Goal: Navigation & Orientation: Find specific page/section

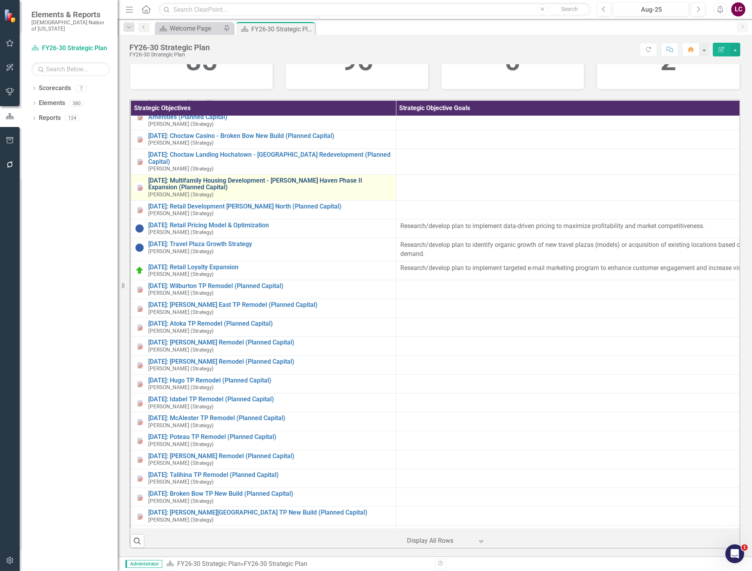
scroll to position [2823, 0]
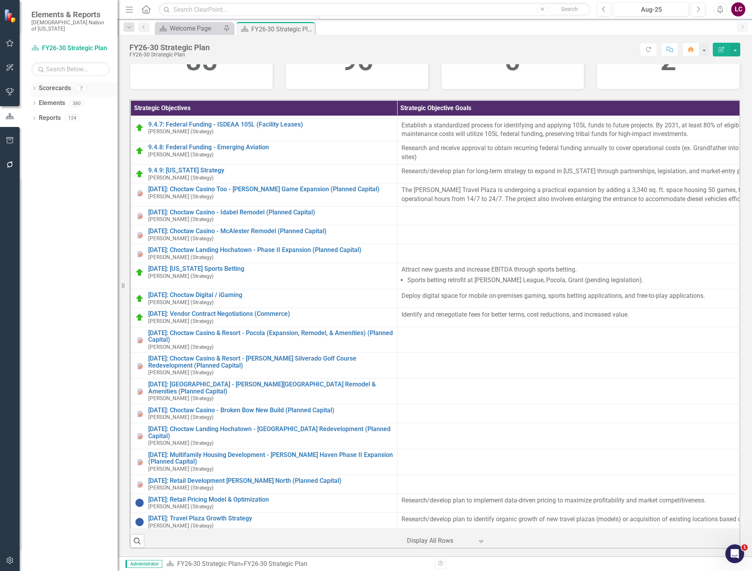
click at [34, 86] on div "Dropdown" at bounding box center [33, 89] width 5 height 7
click at [34, 85] on icon "Dropdown" at bounding box center [33, 87] width 4 height 5
click at [32, 102] on icon "Dropdown" at bounding box center [33, 104] width 5 height 4
click at [53, 99] on link "Elements" at bounding box center [52, 103] width 26 height 9
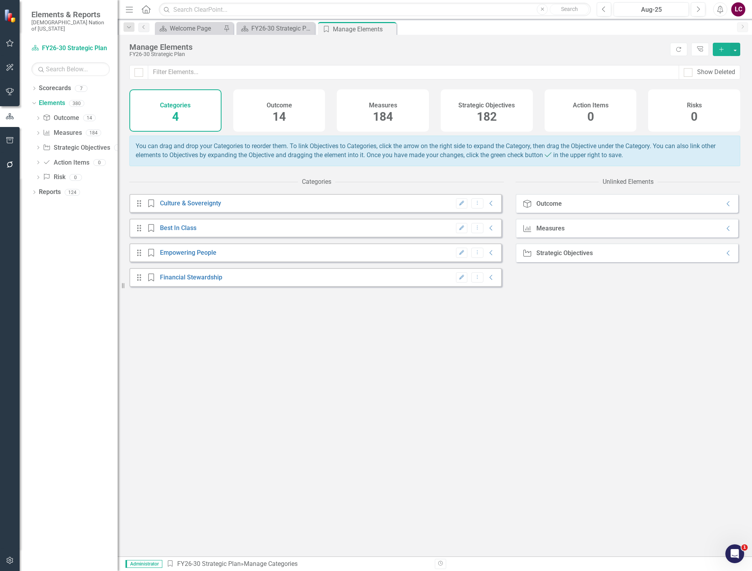
click at [275, 114] on span "14" at bounding box center [278, 117] width 13 height 14
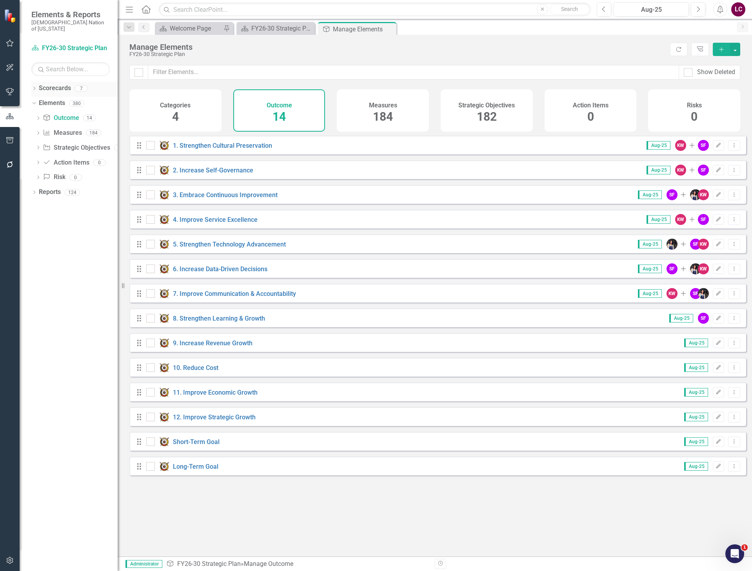
click at [34, 87] on icon "Dropdown" at bounding box center [33, 89] width 5 height 4
click at [73, 99] on link "FY26-30 Strategic Plan" at bounding box center [80, 103] width 74 height 9
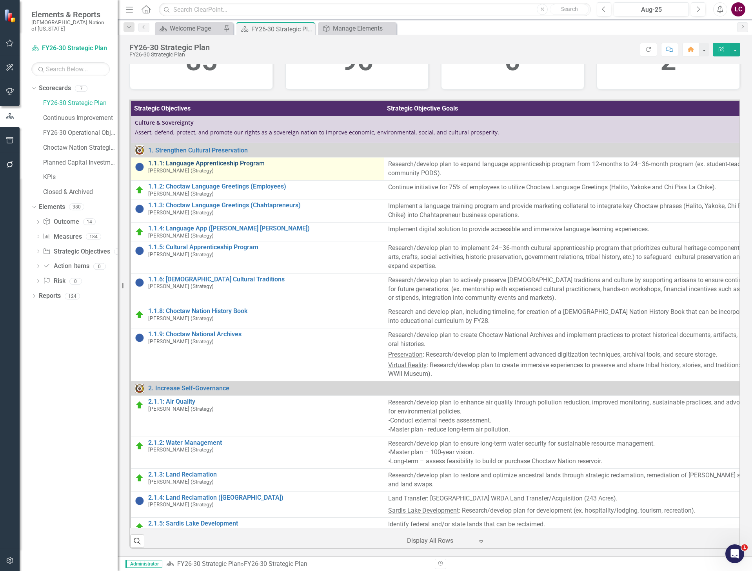
click at [198, 167] on link "1.1.1: Language Apprenticeship Program" at bounding box center [264, 163] width 232 height 7
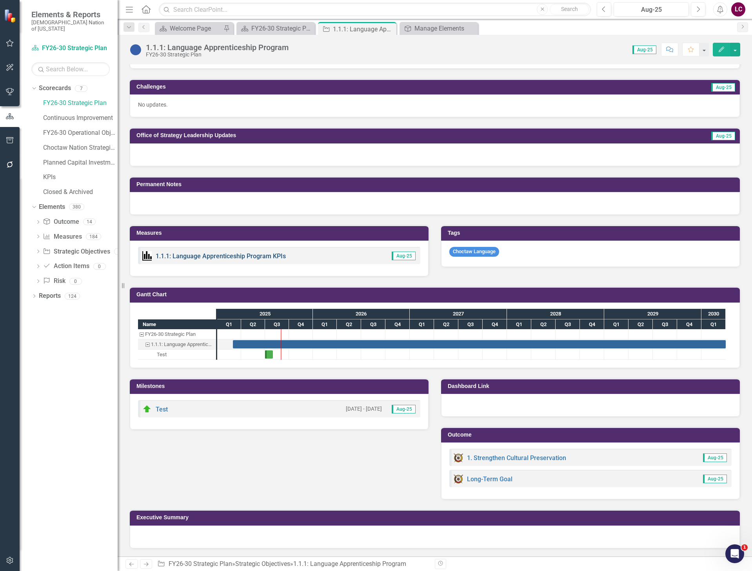
scroll to position [212, 0]
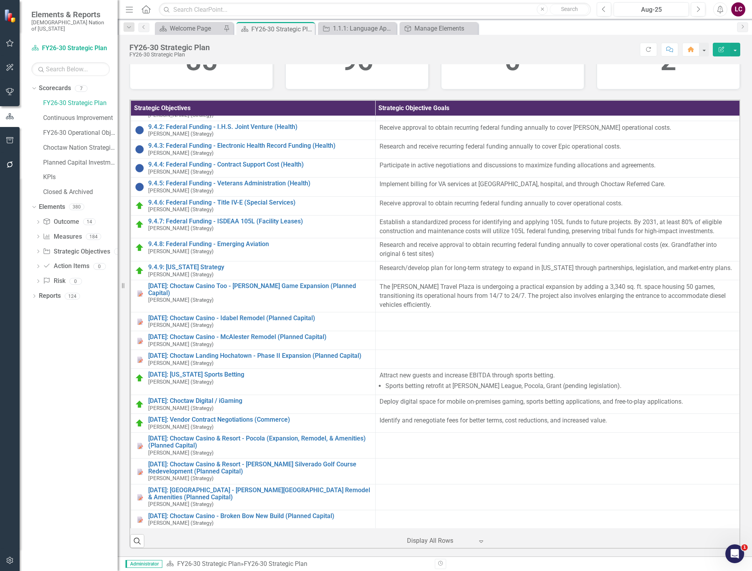
scroll to position [2862, 0]
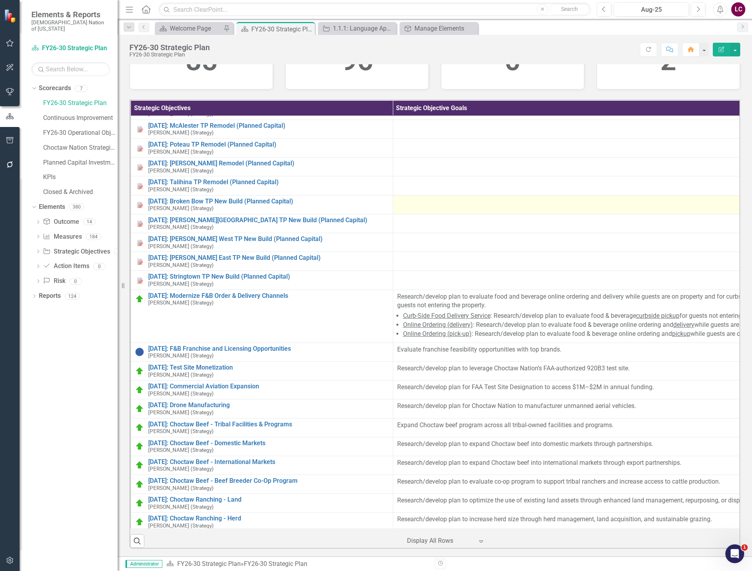
scroll to position [3411, 0]
